Goal: Task Accomplishment & Management: Complete application form

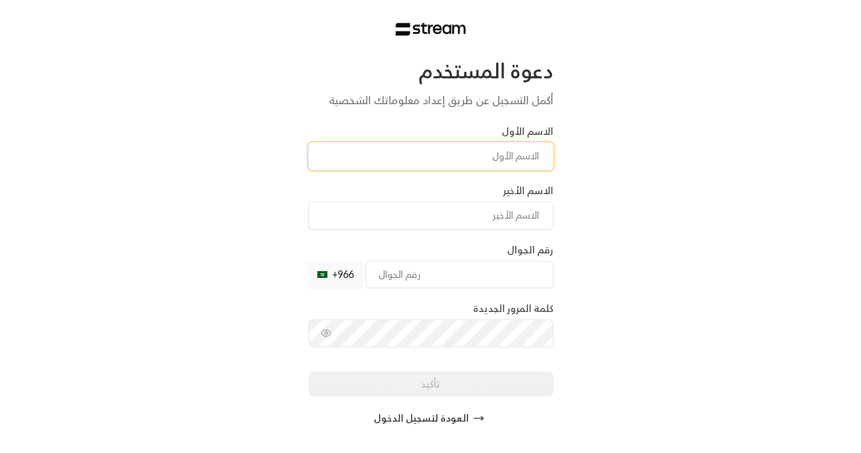
click at [531, 153] on input at bounding box center [430, 156] width 245 height 28
type input "Hawa"
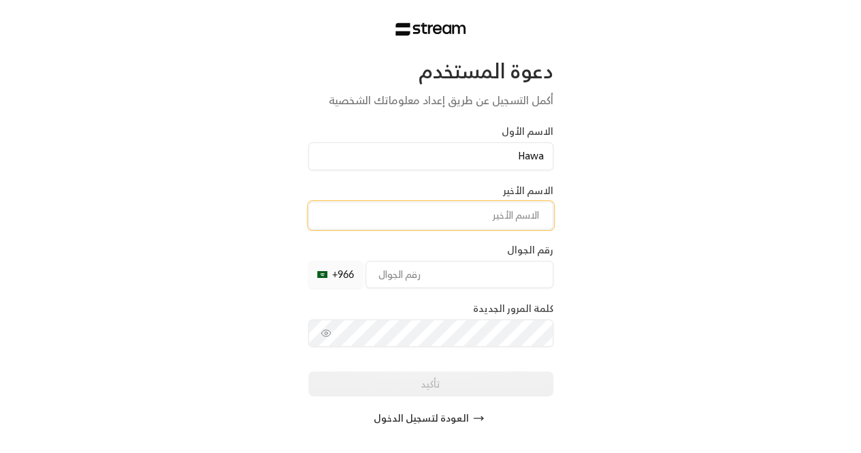
click at [500, 220] on input at bounding box center [430, 215] width 245 height 28
type input "Niangadou"
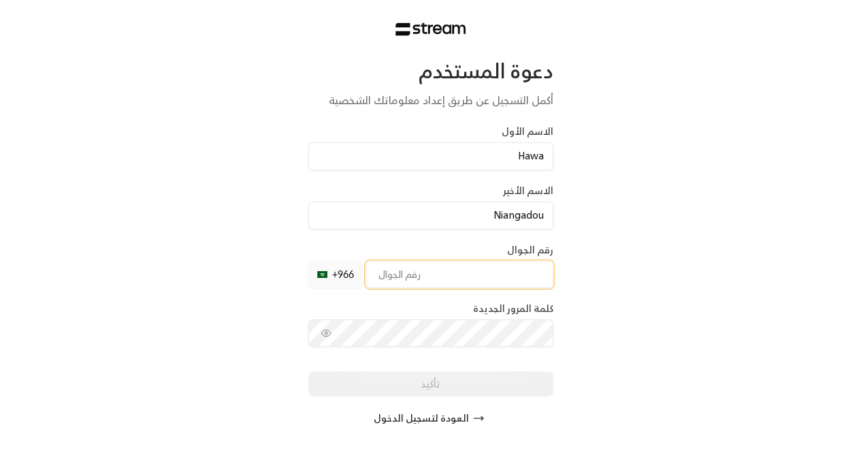
click at [446, 267] on input "tel" at bounding box center [459, 274] width 188 height 27
type input "500927863"
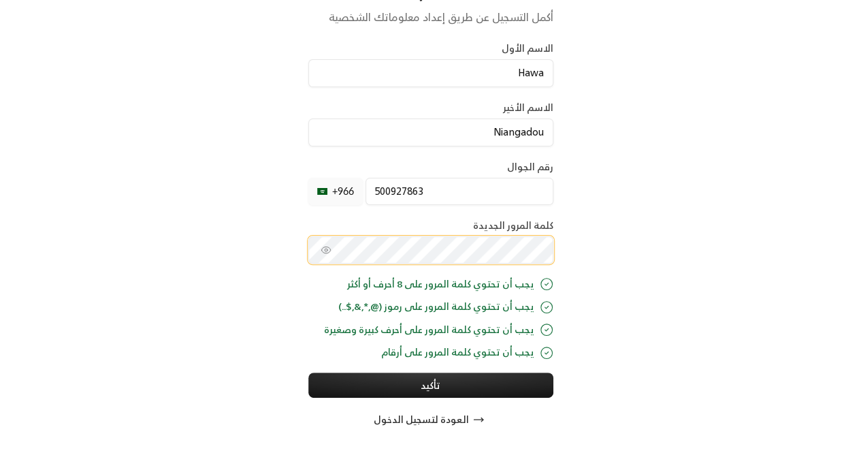
scroll to position [103, 0]
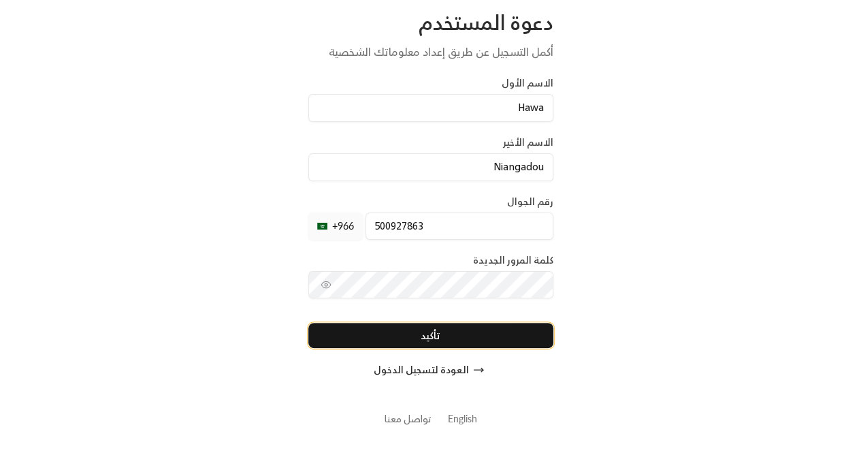
click at [457, 362] on div "دعوة المستخدم أكمل التسجيل عن طريق إعداد معلوماتك الشخصية الاسم الأول Hawa الاس…" at bounding box center [430, 197] width 245 height 374
click at [457, 336] on button "تأكيد" at bounding box center [430, 335] width 245 height 25
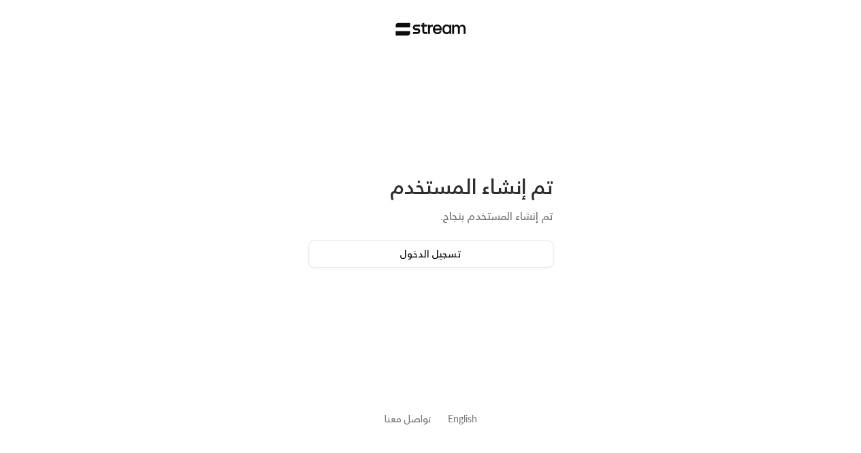
scroll to position [0, 0]
click at [467, 250] on button "تسجيل الدخول" at bounding box center [435, 253] width 245 height 27
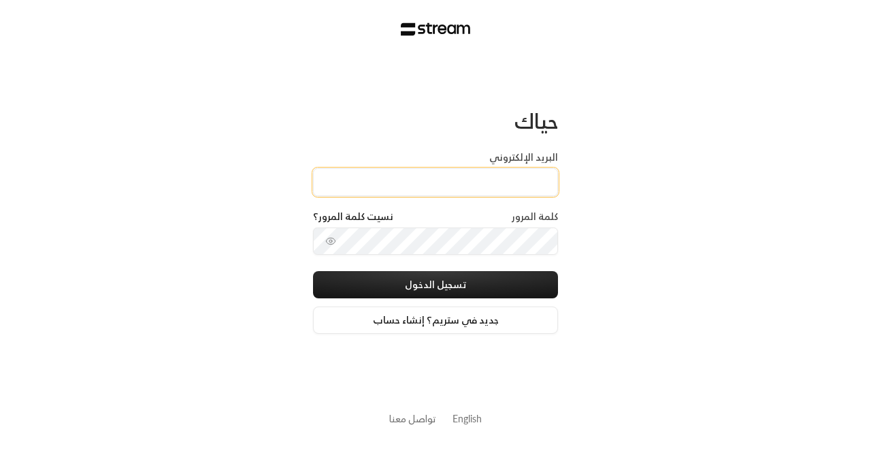
click at [510, 191] on input "البريد الإلكتروني" at bounding box center [435, 182] width 245 height 28
type input "[EMAIL_ADDRESS][DOMAIN_NAME]"
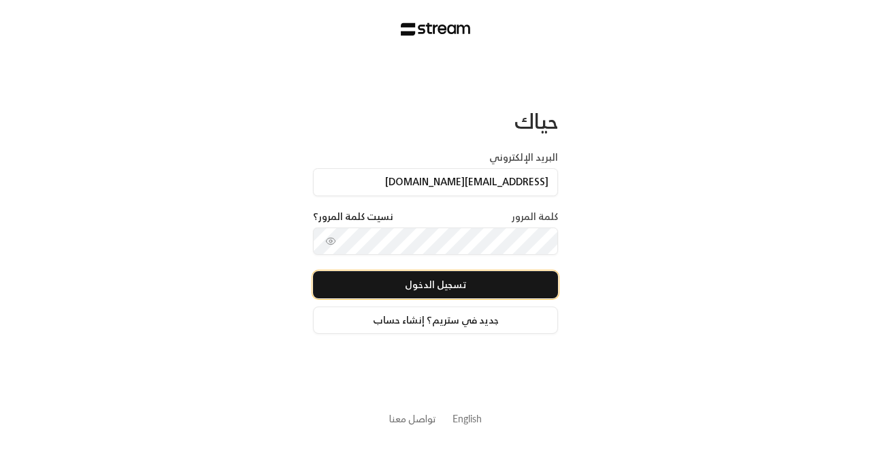
click at [446, 276] on button "تسجيل الدخول" at bounding box center [435, 284] width 245 height 27
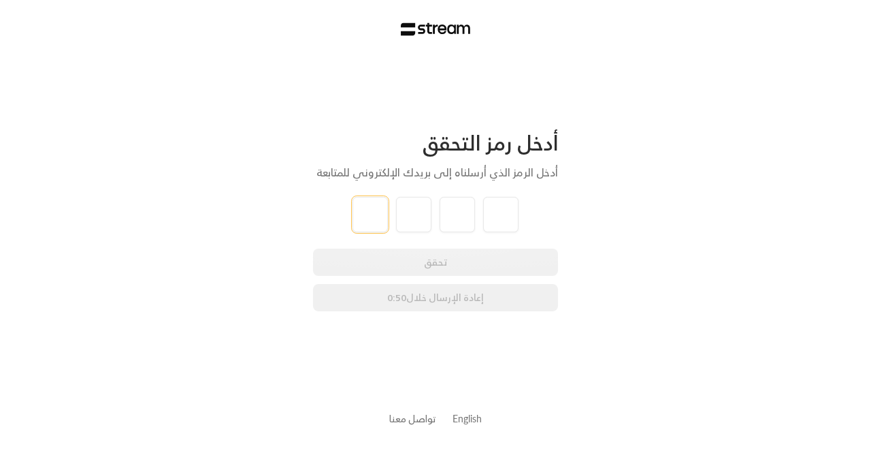
type input "5"
type input "2"
type input "6"
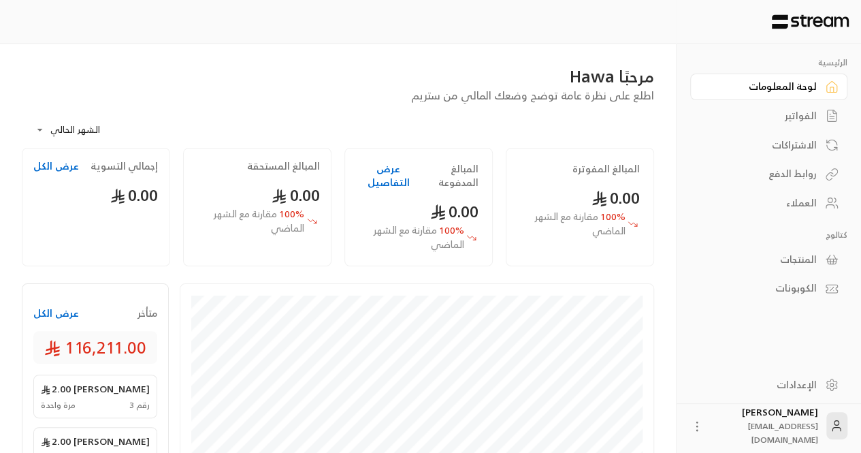
click at [818, 385] on link "الإعدادات" at bounding box center [768, 384] width 157 height 27
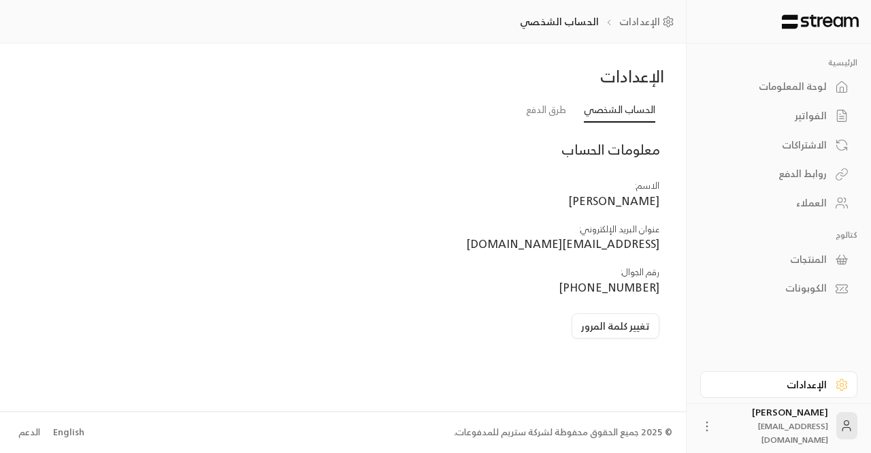
click at [64, 431] on div "English" at bounding box center [68, 432] width 31 height 14
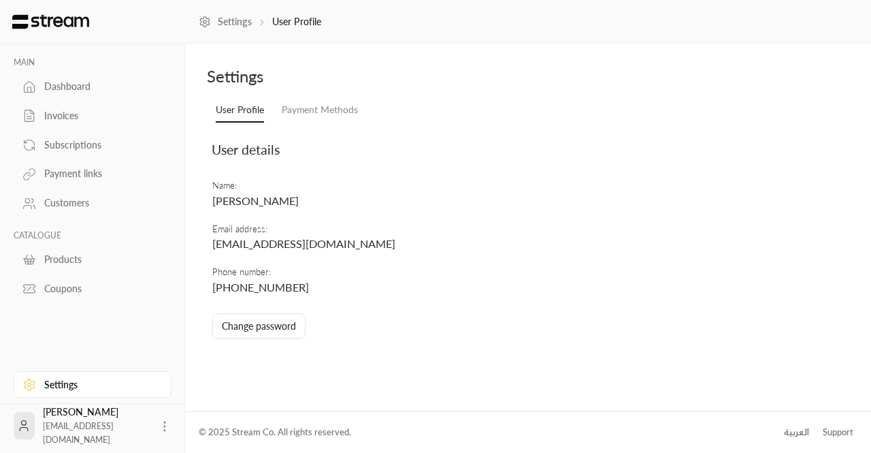
click at [59, 85] on div "Dashboard" at bounding box center [99, 87] width 110 height 14
